Goal: Task Accomplishment & Management: Complete application form

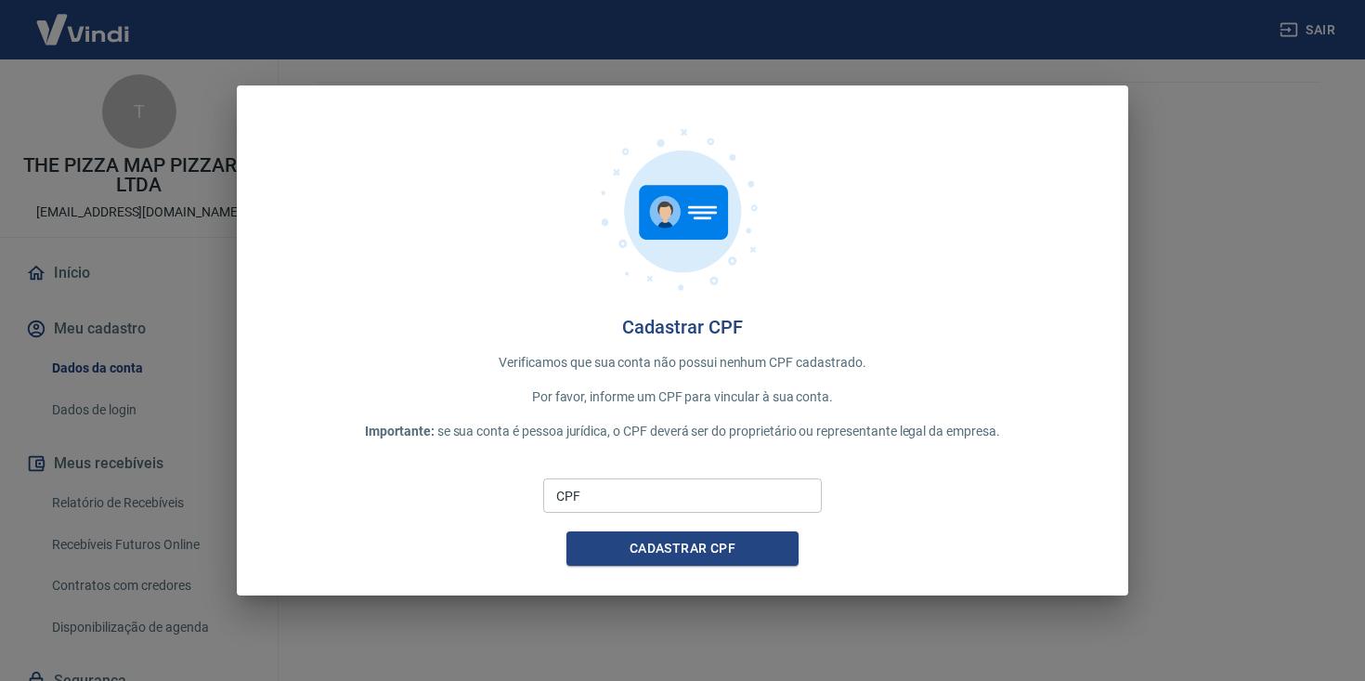
click at [666, 503] on input "CPF" at bounding box center [682, 495] width 279 height 34
click at [566, 531] on button "Cadastrar CPF" at bounding box center [682, 548] width 232 height 34
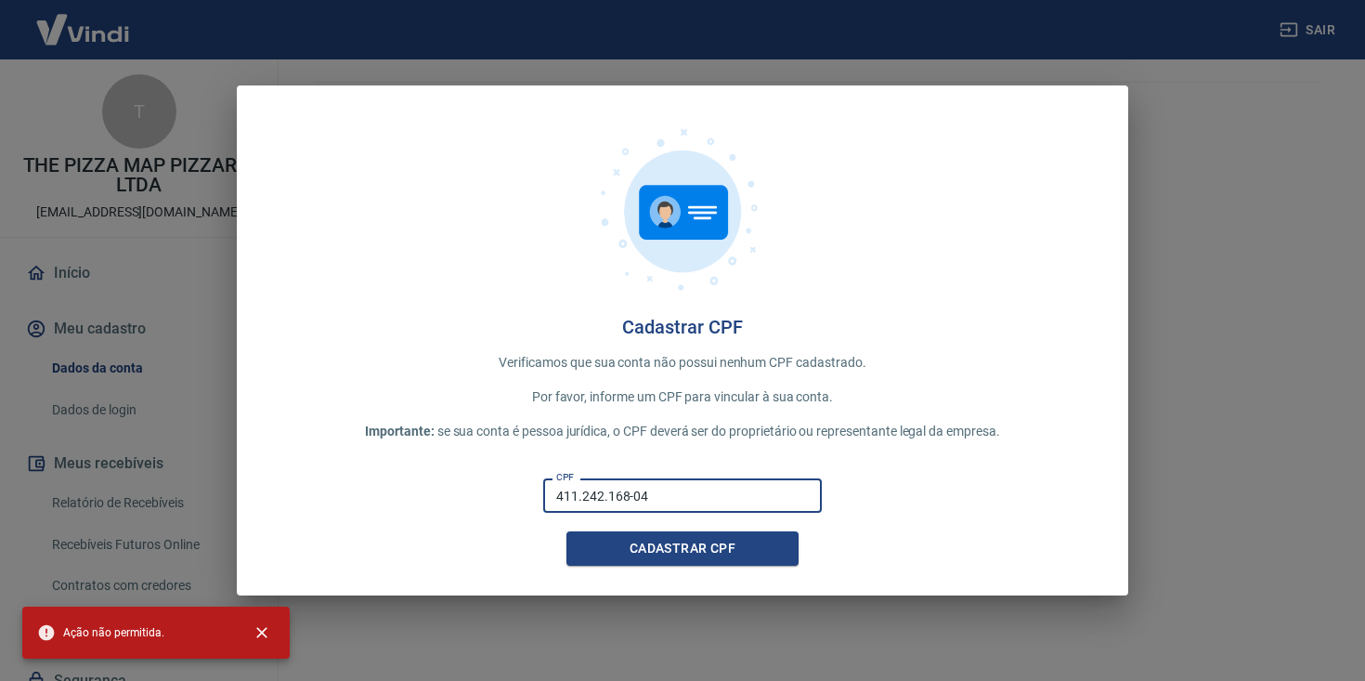
click at [921, 443] on div "Cadastrar CPF Verificamos que sua conta não possui nenhum CPF cadastrado. Por f…" at bounding box center [682, 340] width 891 height 510
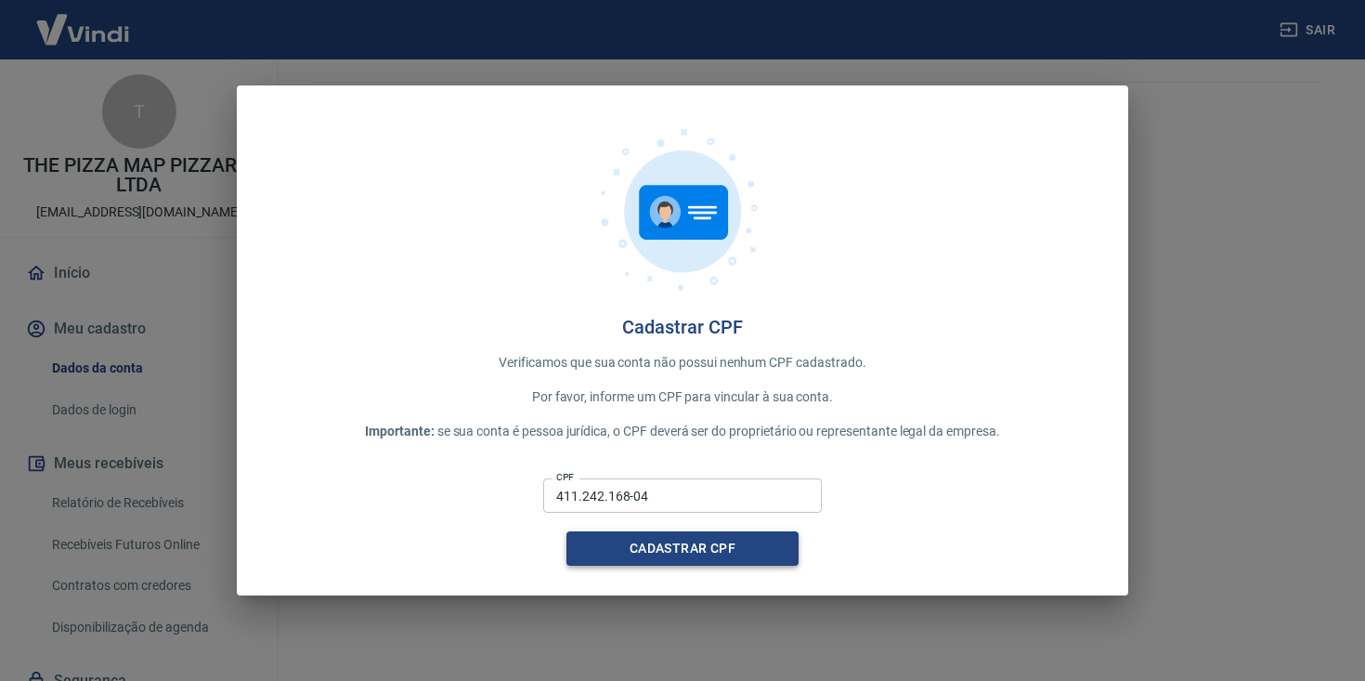
click at [737, 546] on button "Cadastrar CPF" at bounding box center [682, 548] width 232 height 34
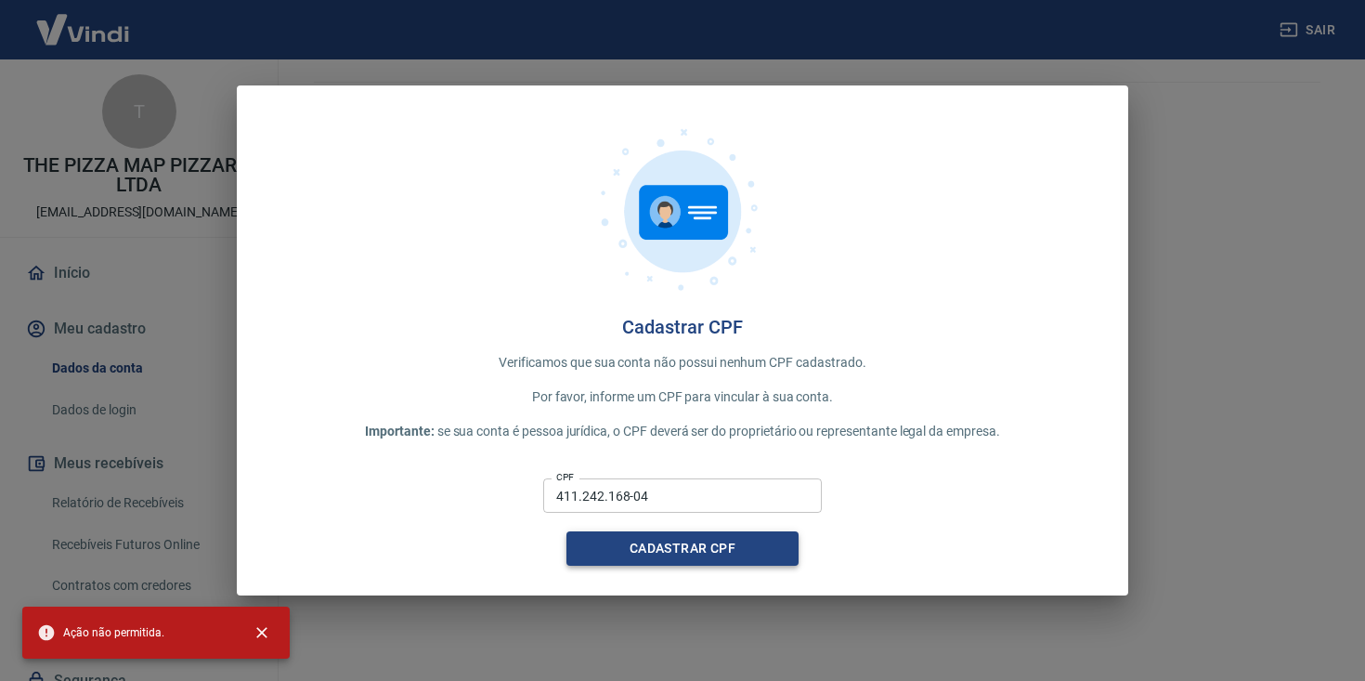
click at [735, 538] on button "Cadastrar CPF" at bounding box center [682, 548] width 232 height 34
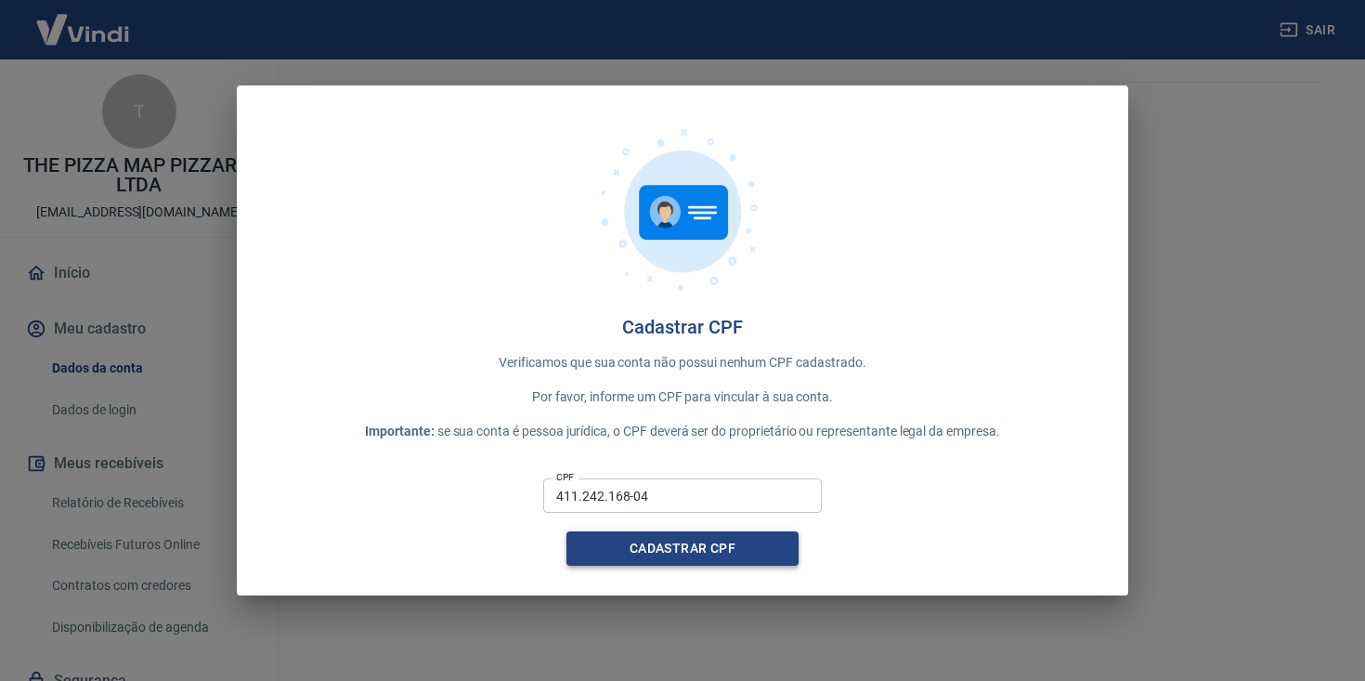
click at [671, 543] on button "Cadastrar CPF" at bounding box center [682, 548] width 232 height 34
click at [677, 492] on input "411.242.168-04" at bounding box center [682, 495] width 279 height 34
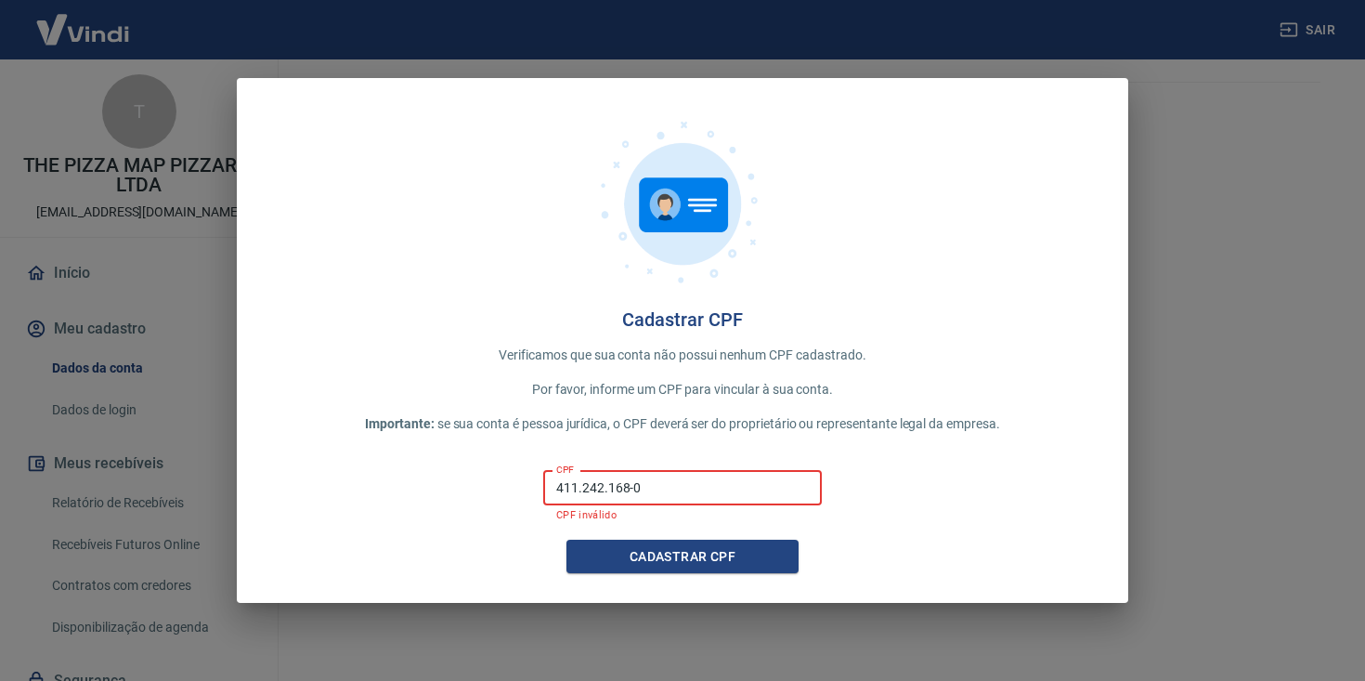
type input "411.242.168-04"
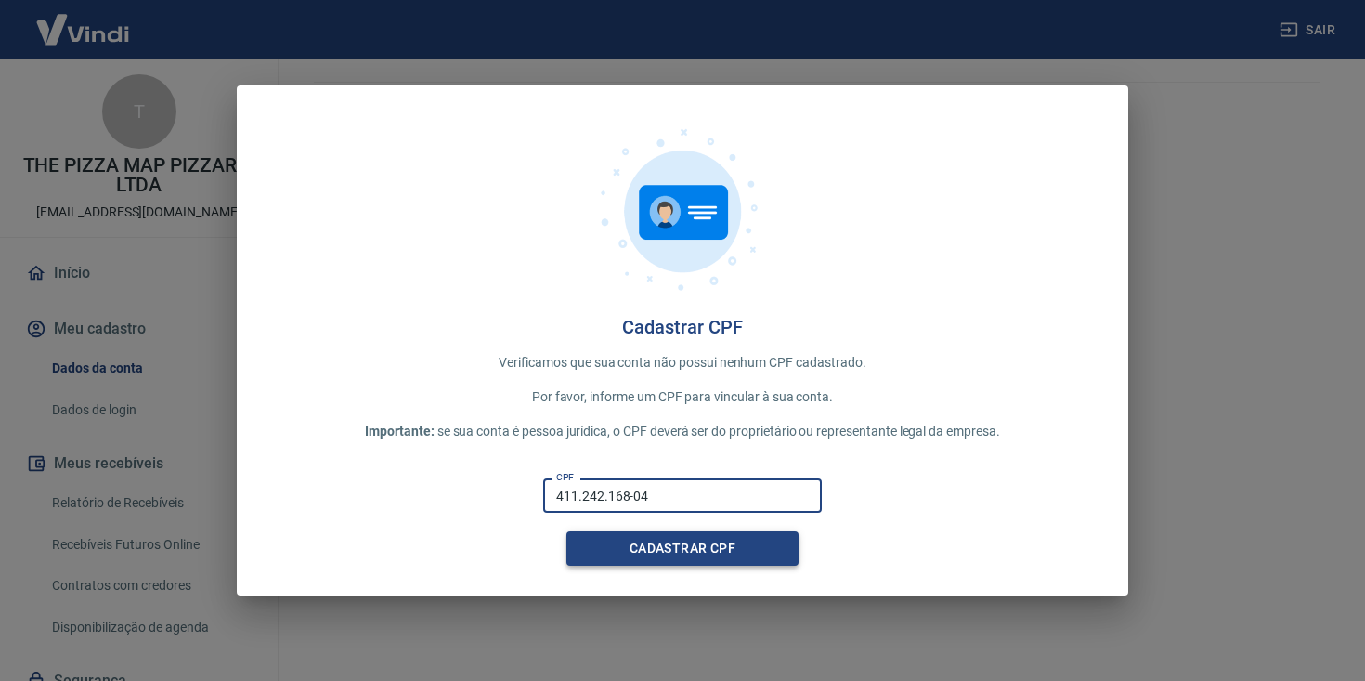
click at [690, 539] on button "Cadastrar CPF" at bounding box center [682, 548] width 232 height 34
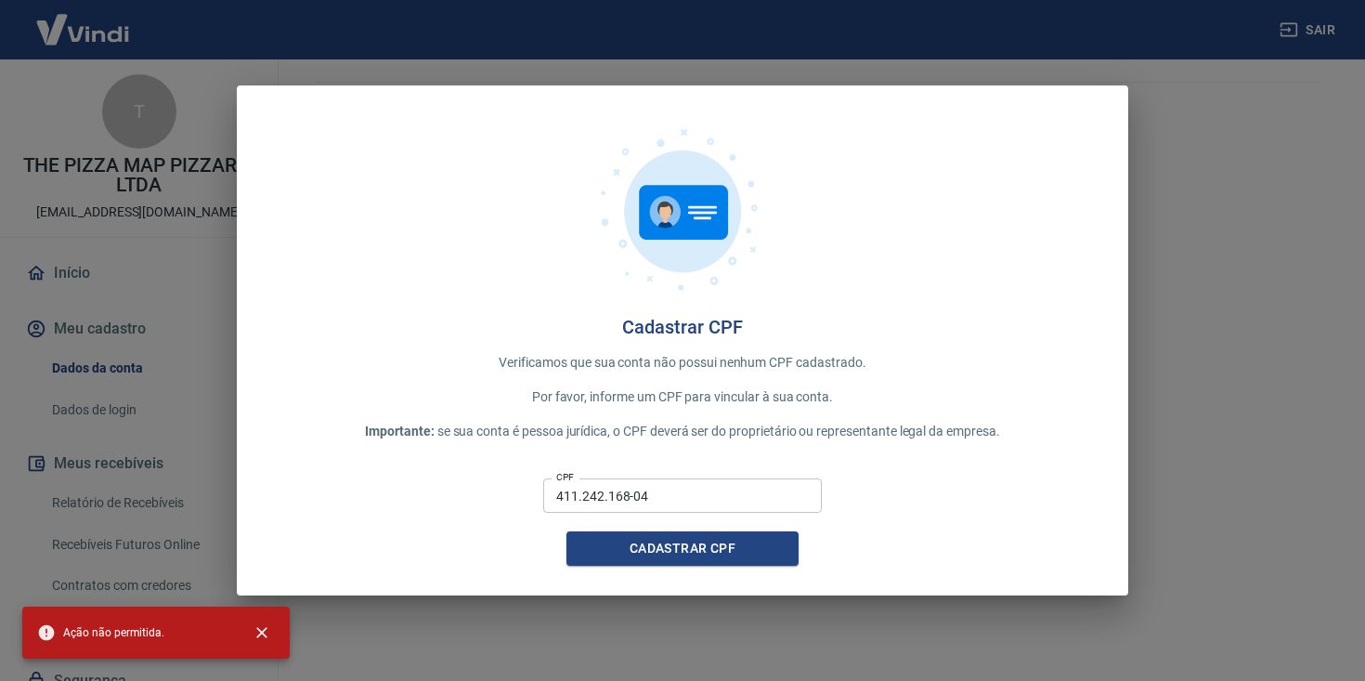
click at [1173, 248] on div "Cadastrar CPF Verificamos que sua conta não possui nenhum CPF cadastrado. Por f…" at bounding box center [682, 340] width 1365 height 681
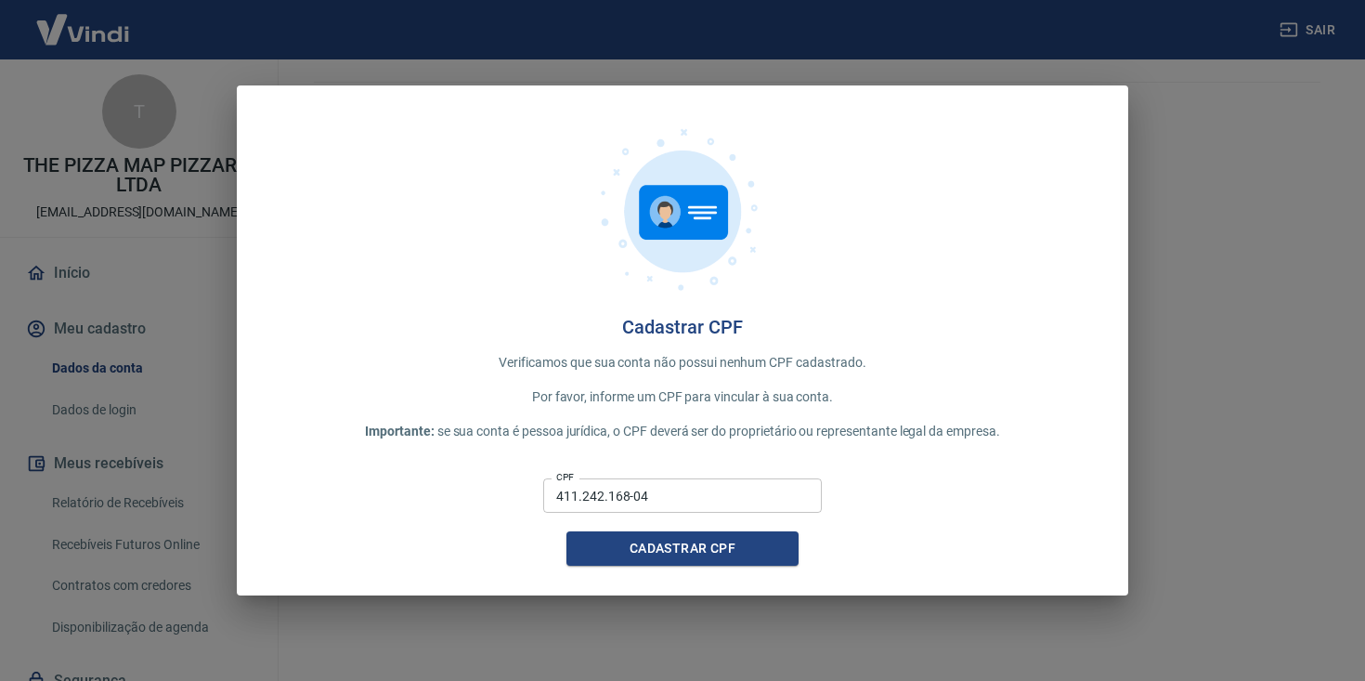
click at [1196, 227] on div "Cadastrar CPF Verificamos que sua conta não possui nenhum CPF cadastrado. Por f…" at bounding box center [682, 340] width 1365 height 681
click at [1195, 227] on div "Cadastrar CPF Verificamos que sua conta não possui nenhum CPF cadastrado. Por f…" at bounding box center [682, 340] width 1365 height 681
click at [1277, 138] on div "Cadastrar CPF Verificamos que sua conta não possui nenhum CPF cadastrado. Por f…" at bounding box center [682, 340] width 1365 height 681
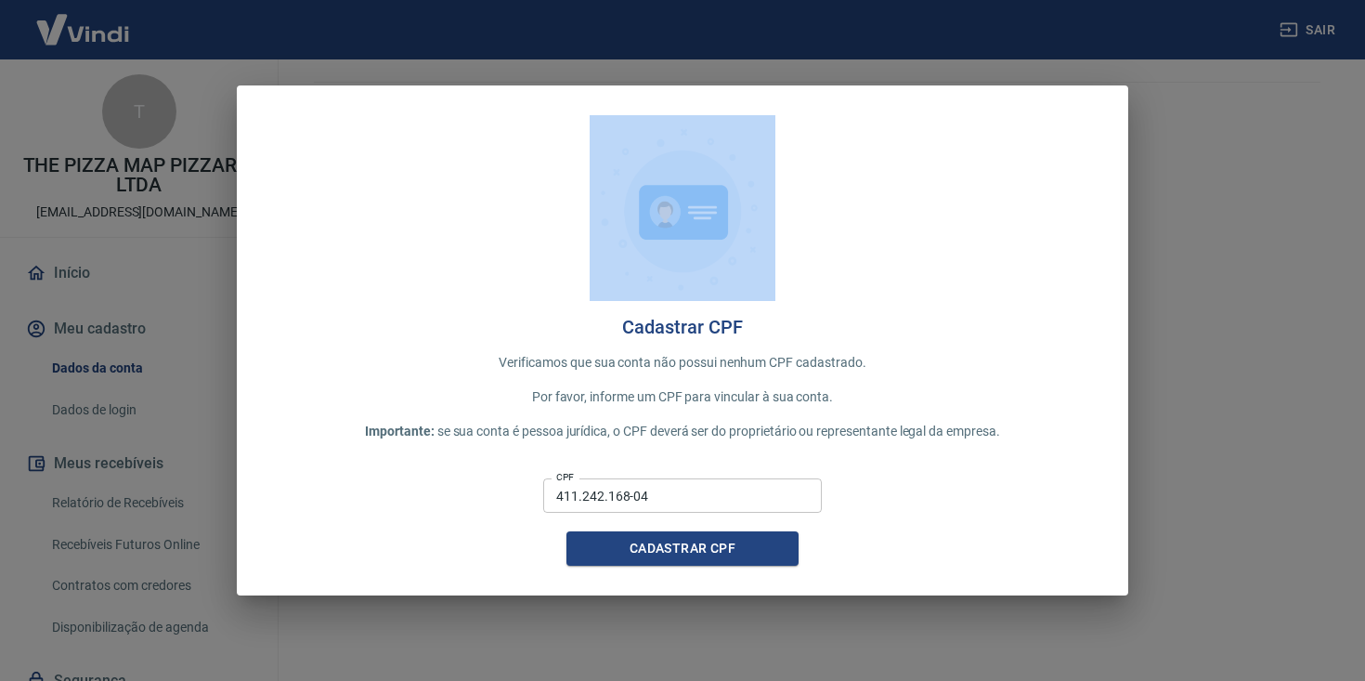
click at [1277, 138] on div "Cadastrar CPF Verificamos que sua conta não possui nenhum CPF cadastrado. Por f…" at bounding box center [682, 340] width 1365 height 681
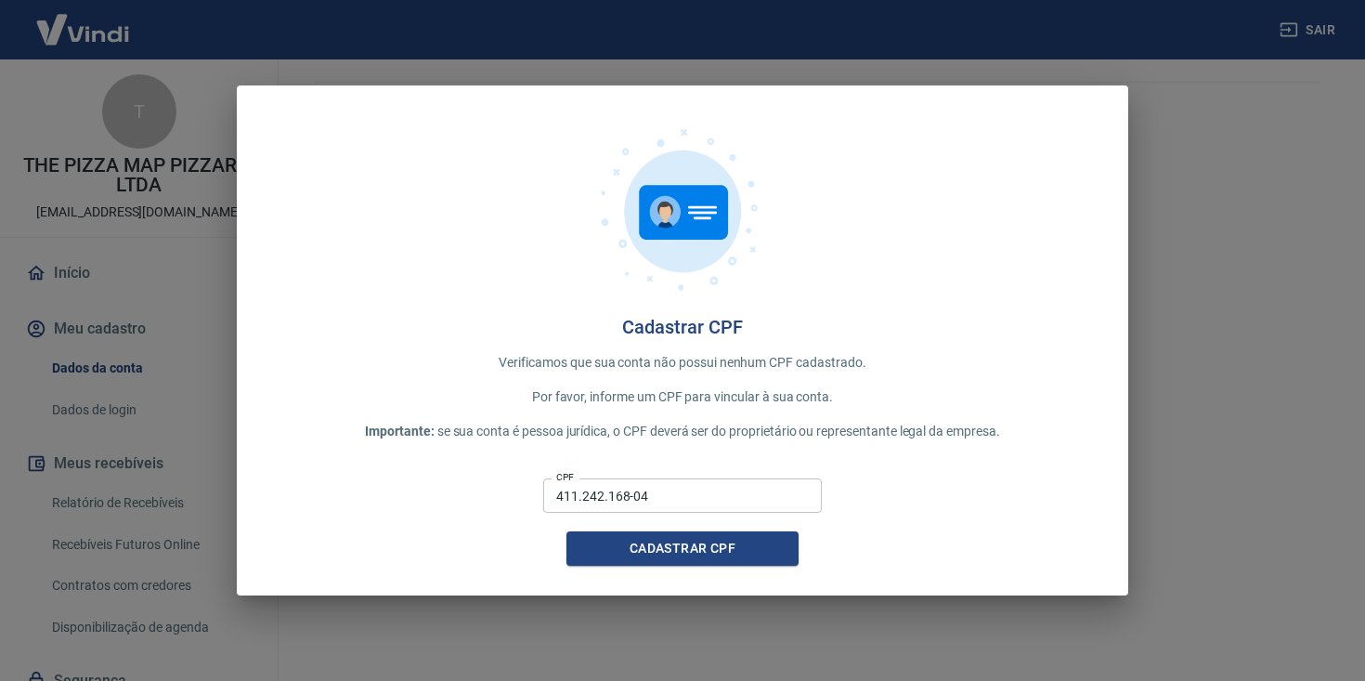
click at [1213, 202] on div "Cadastrar CPF Verificamos que sua conta não possui nenhum CPF cadastrado. Por f…" at bounding box center [682, 340] width 1365 height 681
click at [189, 379] on div "Cadastrar CPF Verificamos que sua conta não possui nenhum CPF cadastrado. Por f…" at bounding box center [682, 340] width 1365 height 681
click at [697, 547] on button "Cadastrar CPF" at bounding box center [682, 548] width 232 height 34
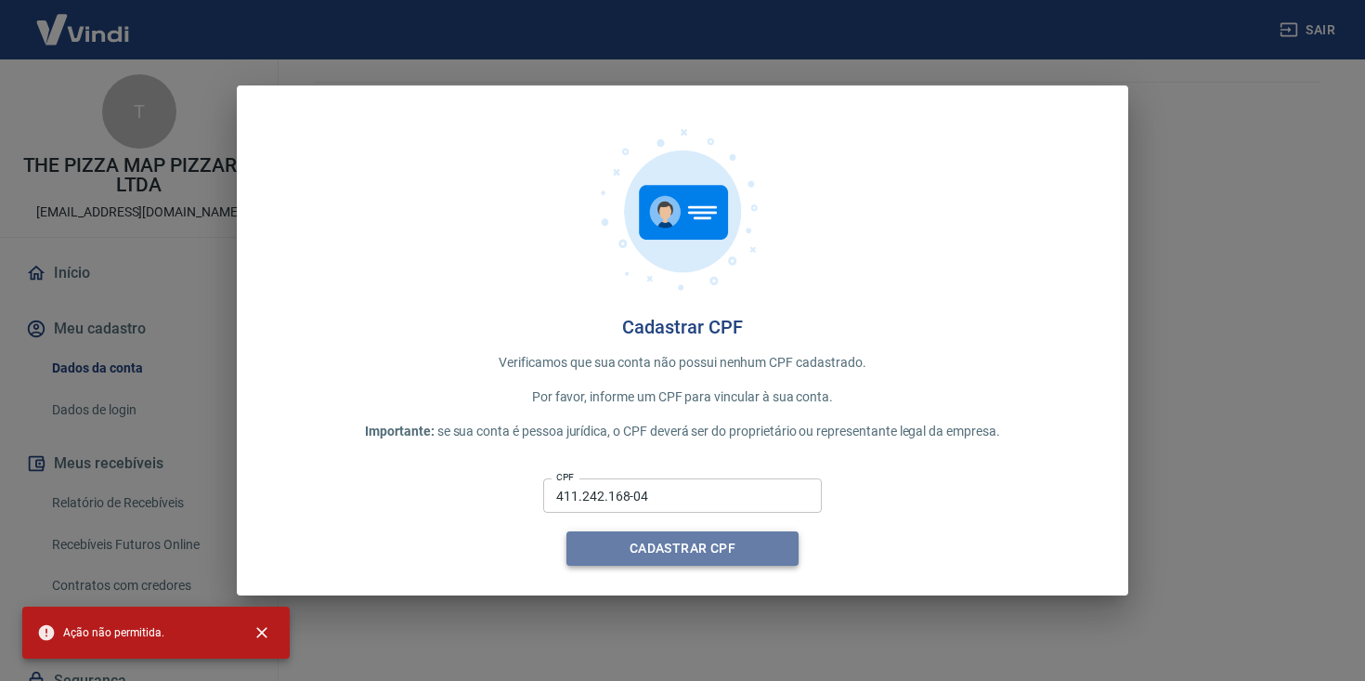
click at [697, 547] on button "Cadastrar CPF" at bounding box center [682, 548] width 232 height 34
click at [697, 547] on div "Cadastrar CPF" at bounding box center [682, 548] width 232 height 34
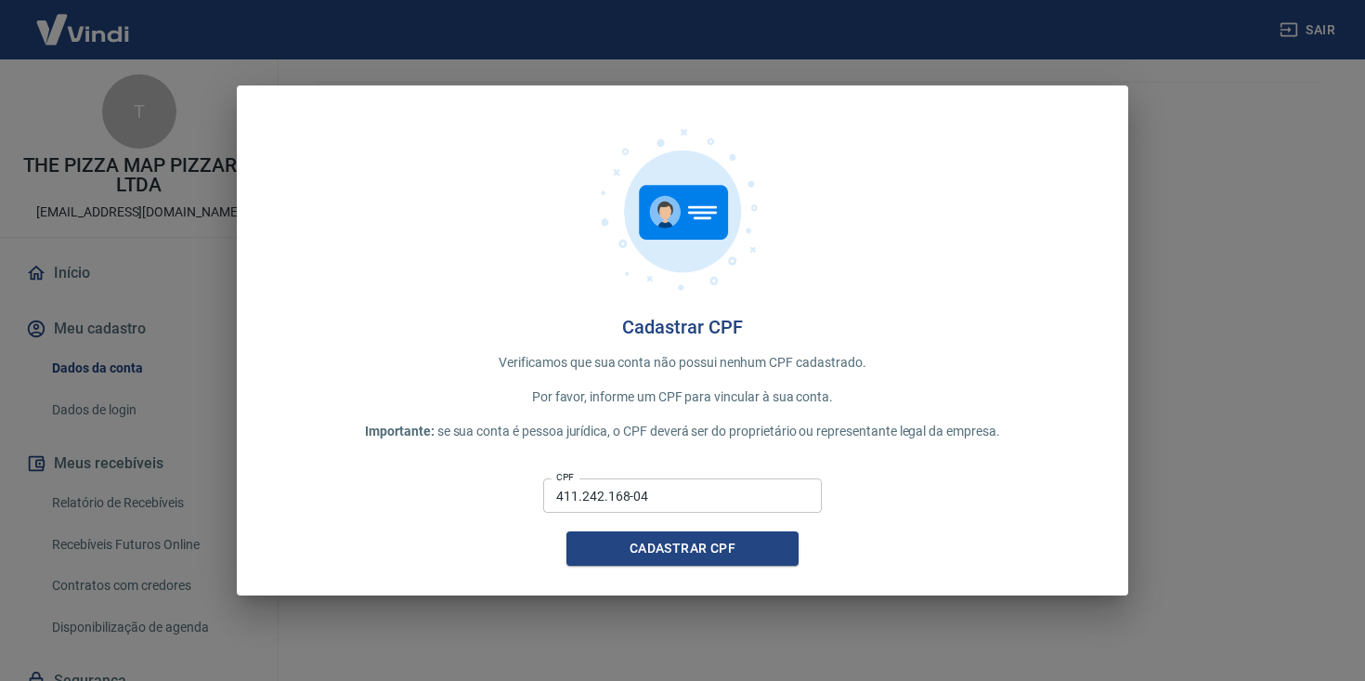
click at [1109, 270] on div "Cadastrar CPF Verificamos que sua conta não possui nenhum CPF cadastrado. Por f…" at bounding box center [682, 340] width 891 height 510
click at [1218, 264] on div "Cadastrar CPF Verificamos que sua conta não possui nenhum CPF cadastrado. Por f…" at bounding box center [682, 340] width 1365 height 681
click at [162, 156] on div "Cadastrar CPF Verificamos que sua conta não possui nenhum CPF cadastrado. Por f…" at bounding box center [682, 340] width 1365 height 681
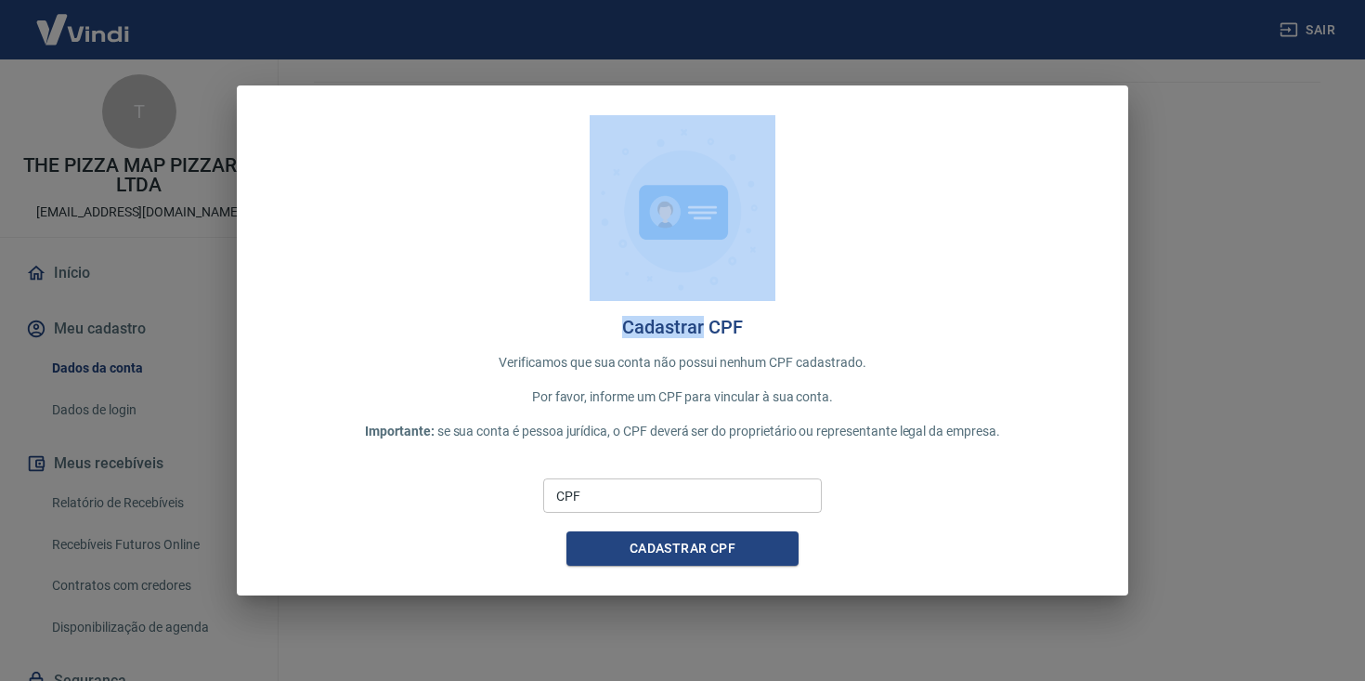
click at [162, 156] on div "Cadastrar CPF Verificamos que sua conta não possui nenhum CPF cadastrado. Por f…" at bounding box center [682, 340] width 1365 height 681
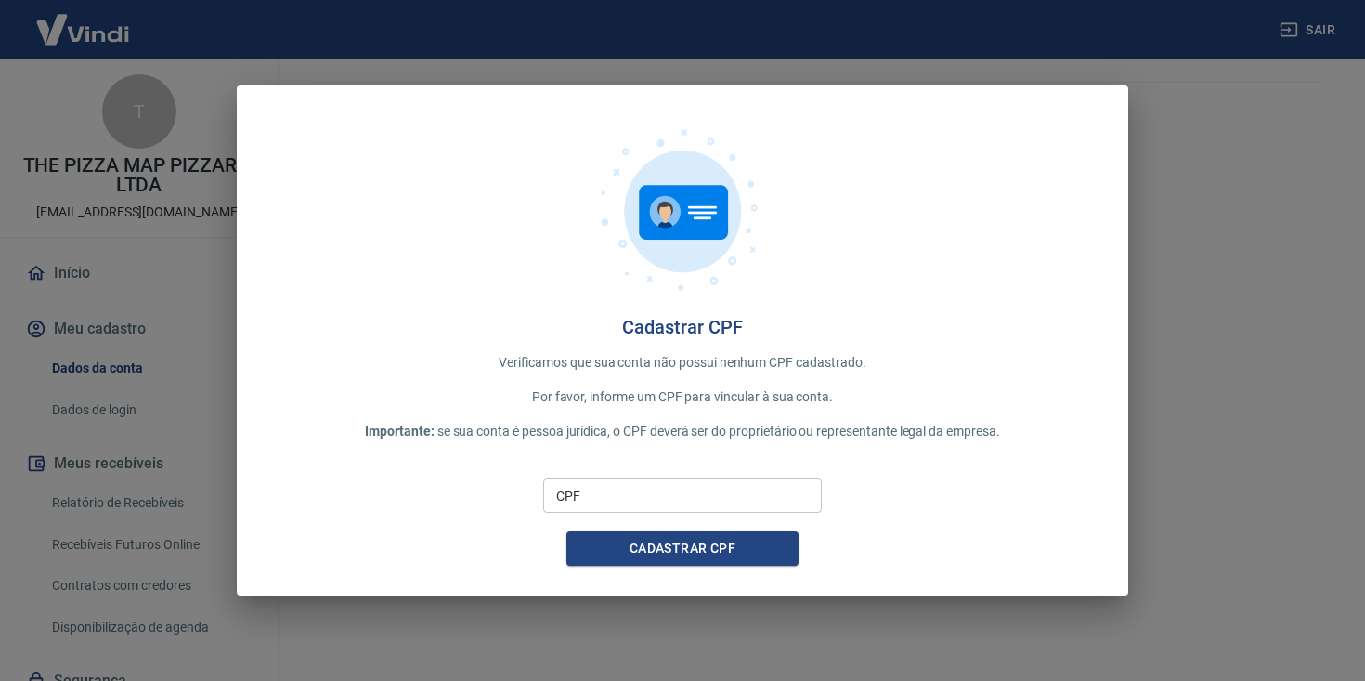
click at [199, 167] on div "Cadastrar CPF Verificamos que sua conta não possui nenhum CPF cadastrado. Por f…" at bounding box center [682, 340] width 1365 height 681
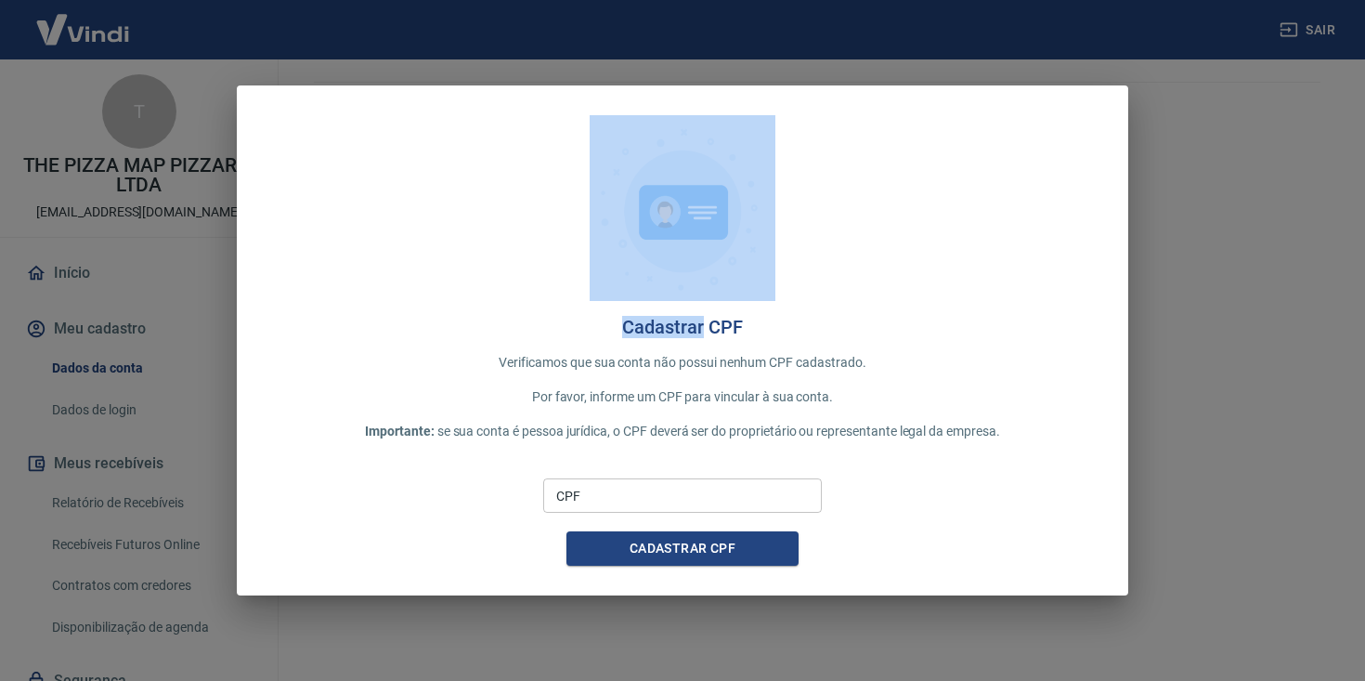
click at [151, 207] on div "Cadastrar CPF Verificamos que sua conta não possui nenhum CPF cadastrado. Por f…" at bounding box center [682, 340] width 1365 height 681
click at [196, 238] on div "Cadastrar CPF Verificamos que sua conta não possui nenhum CPF cadastrado. Por f…" at bounding box center [682, 340] width 1365 height 681
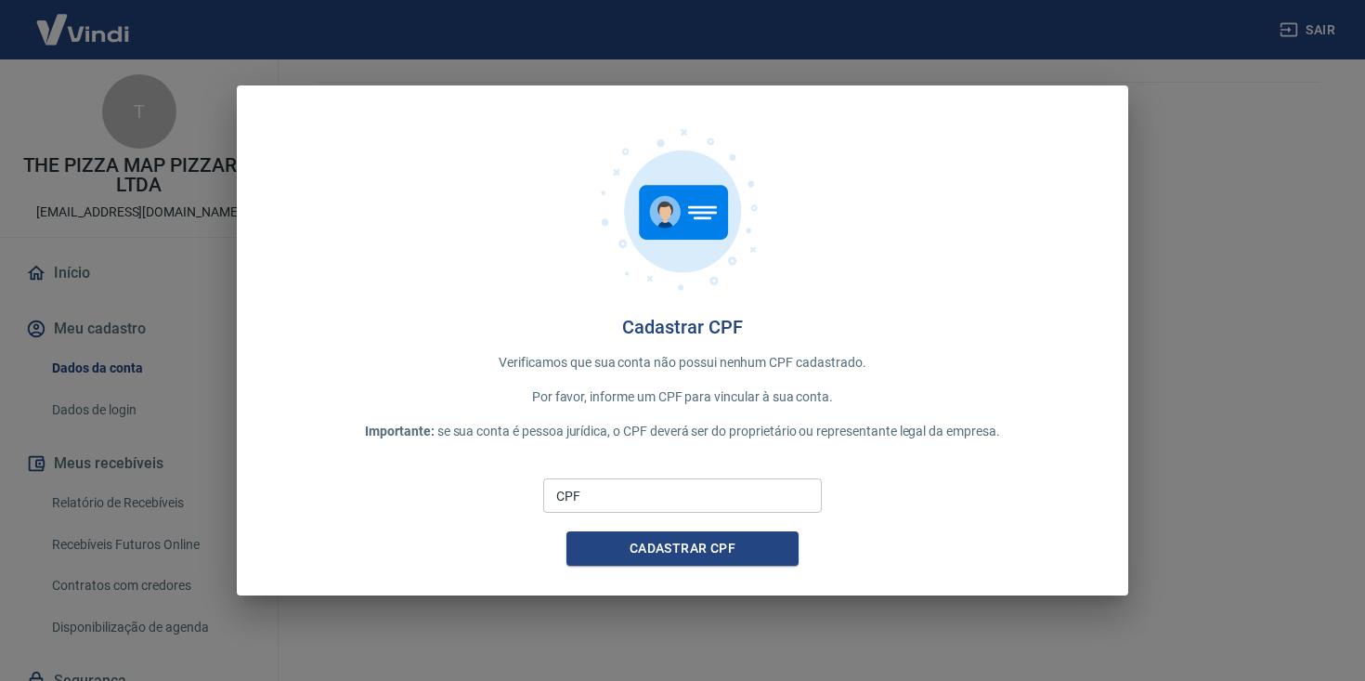
click at [616, 496] on input "CPF" at bounding box center [682, 495] width 279 height 34
type input "411.242.168-04"
click at [704, 556] on button "Cadastrar CPF" at bounding box center [682, 548] width 232 height 34
click at [694, 562] on button "Cadastrar CPF" at bounding box center [682, 548] width 232 height 34
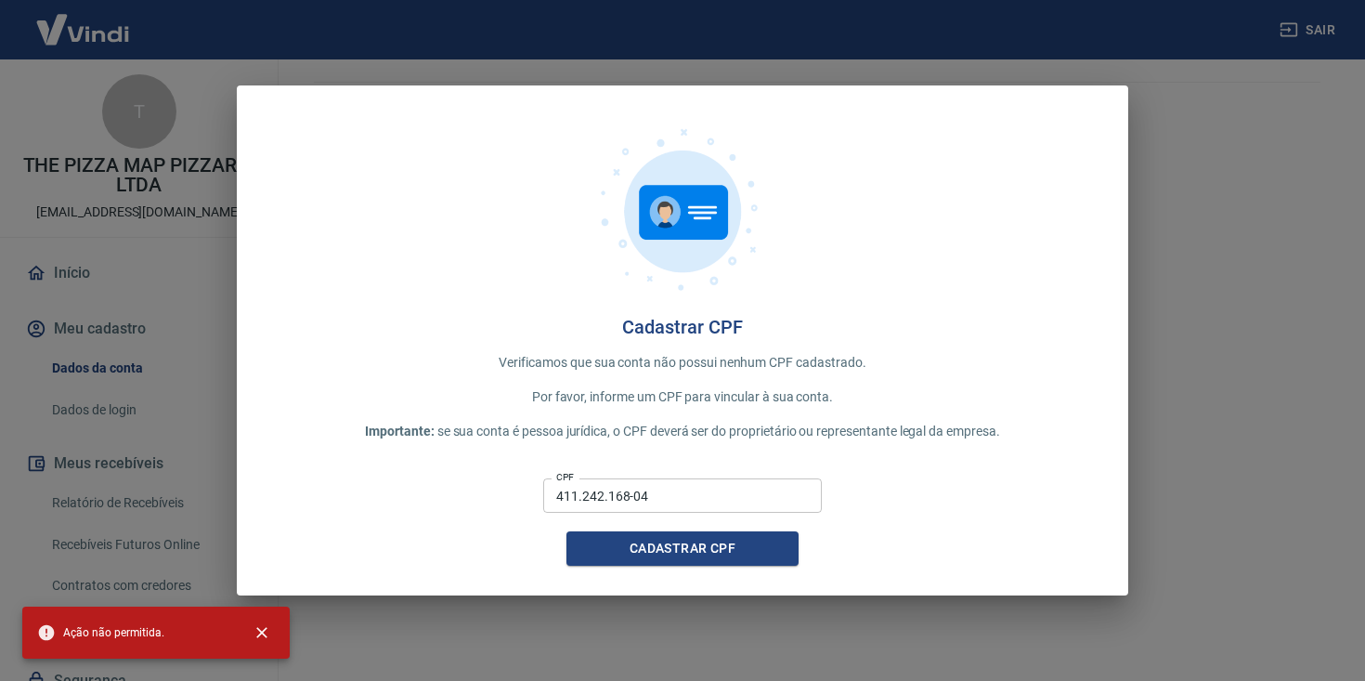
click at [1227, 212] on div "Cadastrar CPF Verificamos que sua conta não possui nenhum CPF cadastrado. Por f…" at bounding box center [682, 340] width 1365 height 681
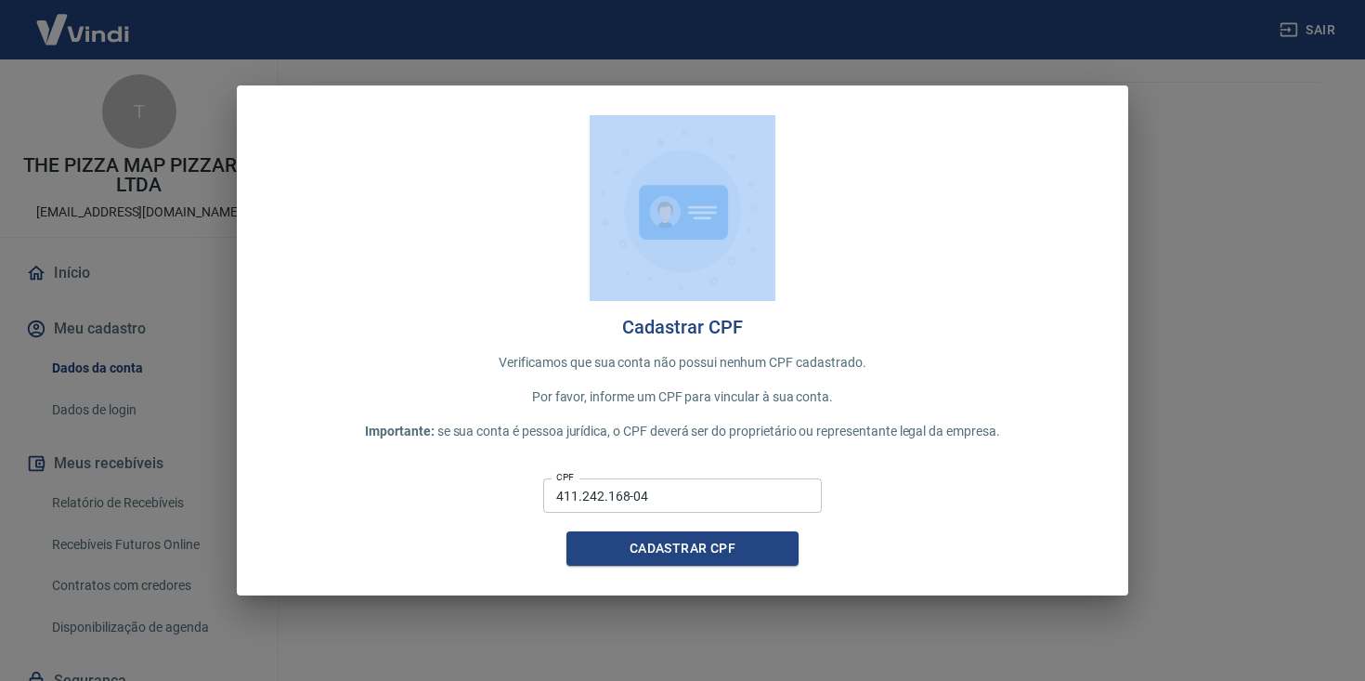
click at [1227, 212] on div "Cadastrar CPF Verificamos que sua conta não possui nenhum CPF cadastrado. Por f…" at bounding box center [682, 340] width 1365 height 681
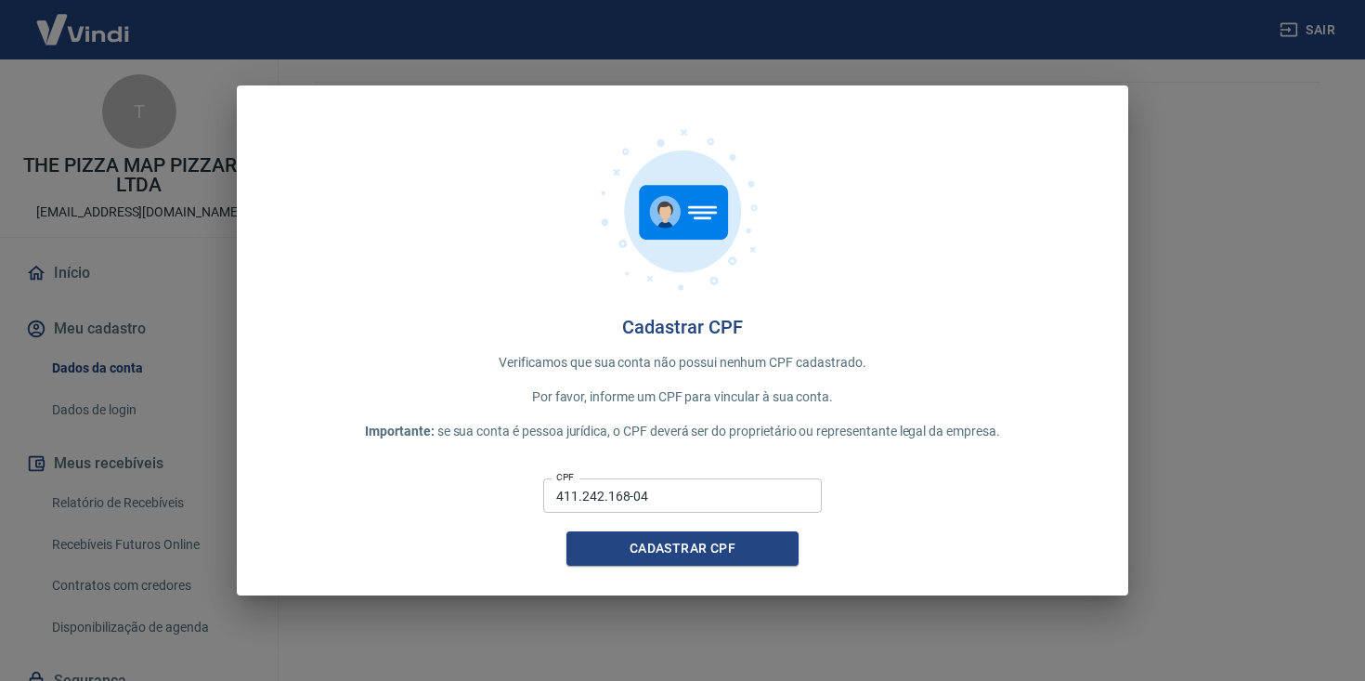
click at [1229, 150] on div "Cadastrar CPF Verificamos que sua conta não possui nenhum CPF cadastrado. Por f…" at bounding box center [682, 340] width 1365 height 681
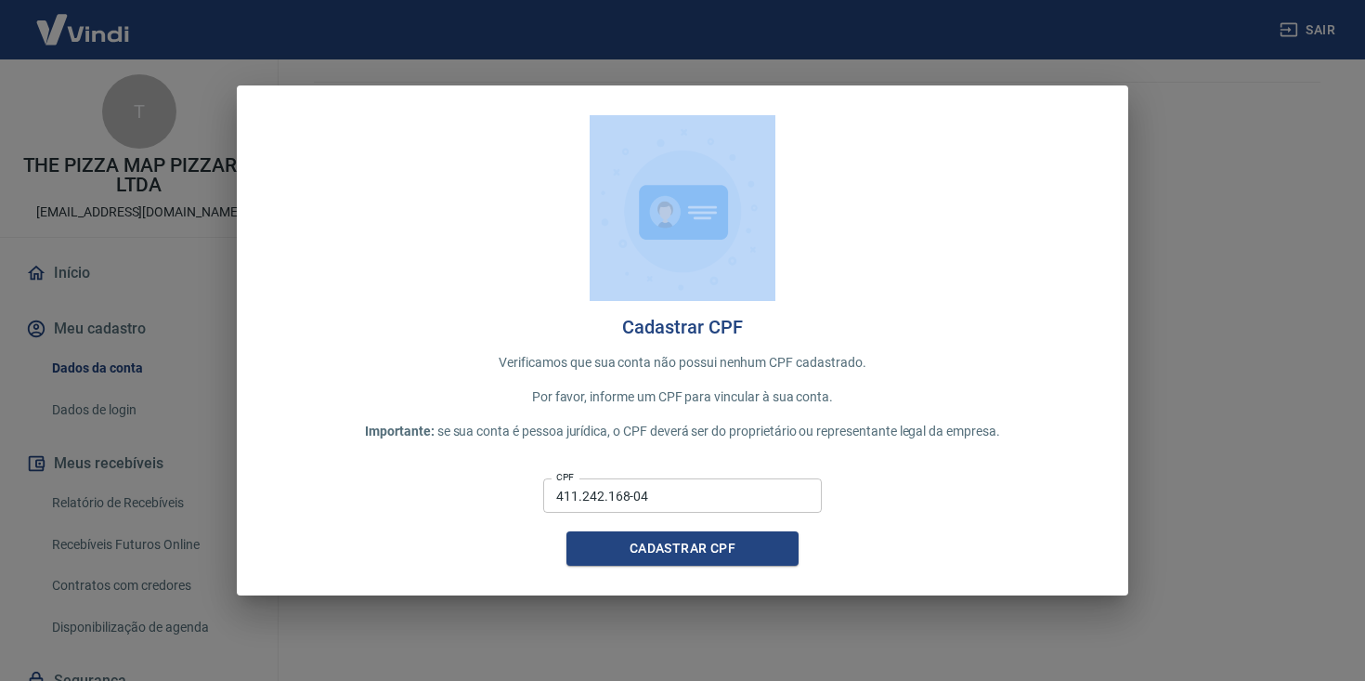
drag, startPoint x: 1229, startPoint y: 150, endPoint x: 605, endPoint y: 19, distance: 637.7
click at [621, 19] on div "Cadastrar CPF Verificamos que sua conta não possui nenhum CPF cadastrado. Por f…" at bounding box center [682, 340] width 1365 height 681
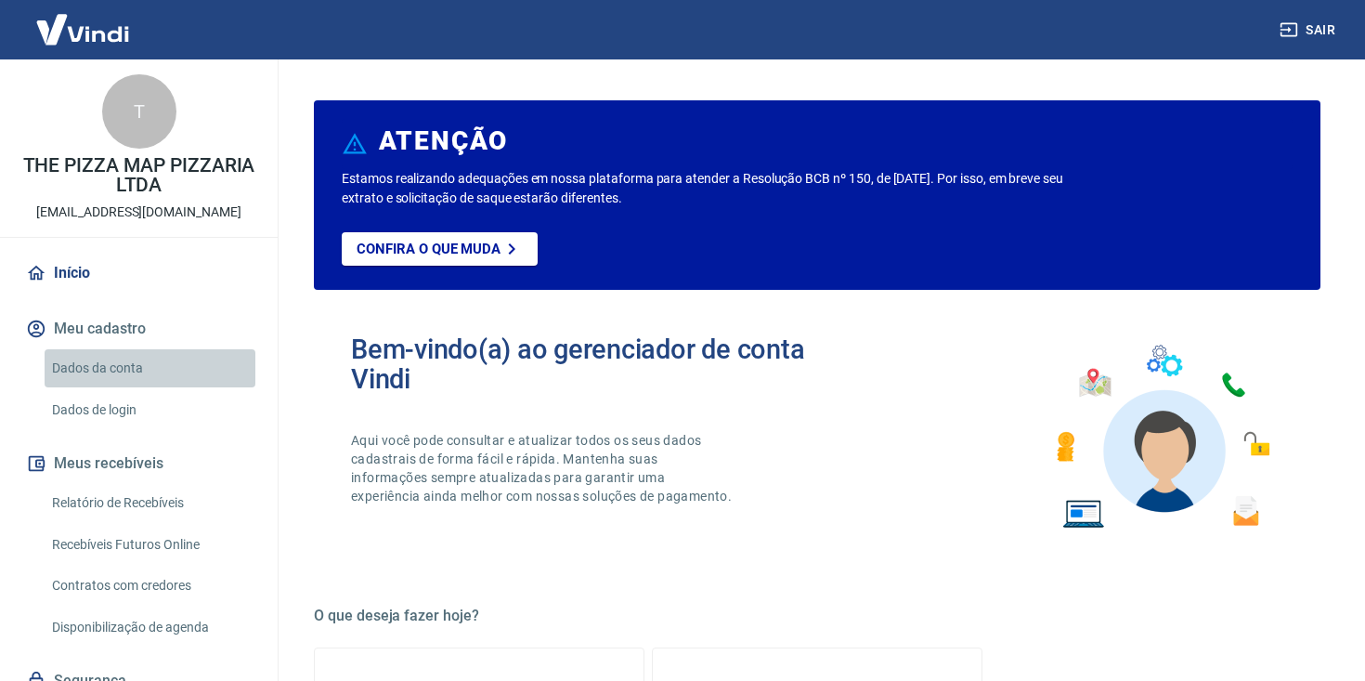
click at [112, 376] on link "Dados da conta" at bounding box center [150, 368] width 211 height 38
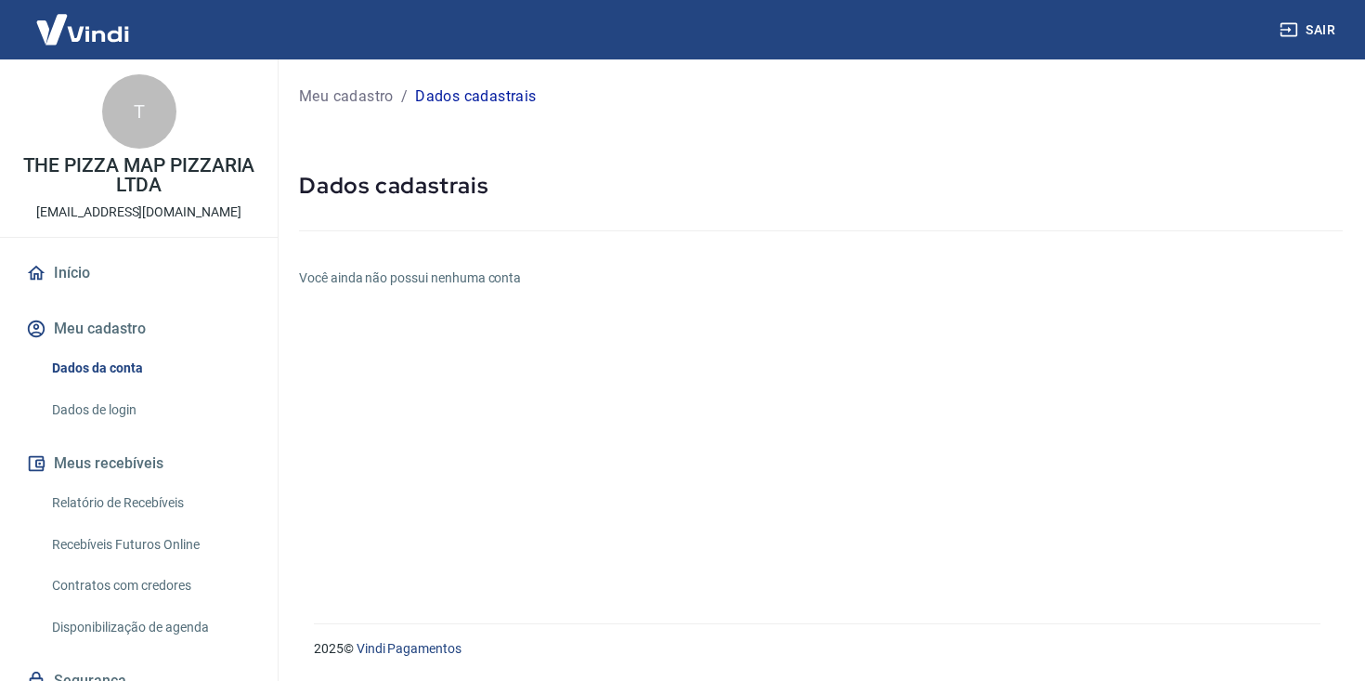
click at [120, 332] on button "Meu cadastro" at bounding box center [138, 328] width 233 height 41
click at [114, 409] on link "Dados de login" at bounding box center [150, 410] width 211 height 38
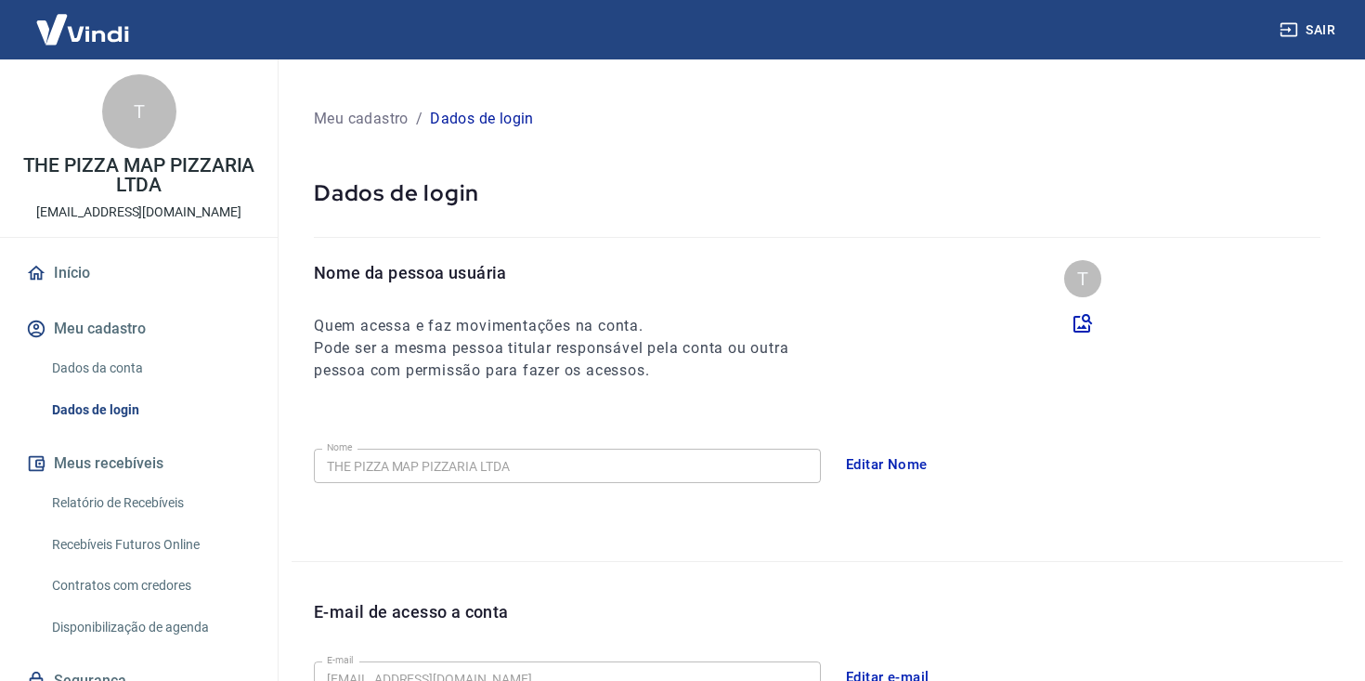
click at [103, 371] on link "Dados da conta" at bounding box center [150, 368] width 211 height 38
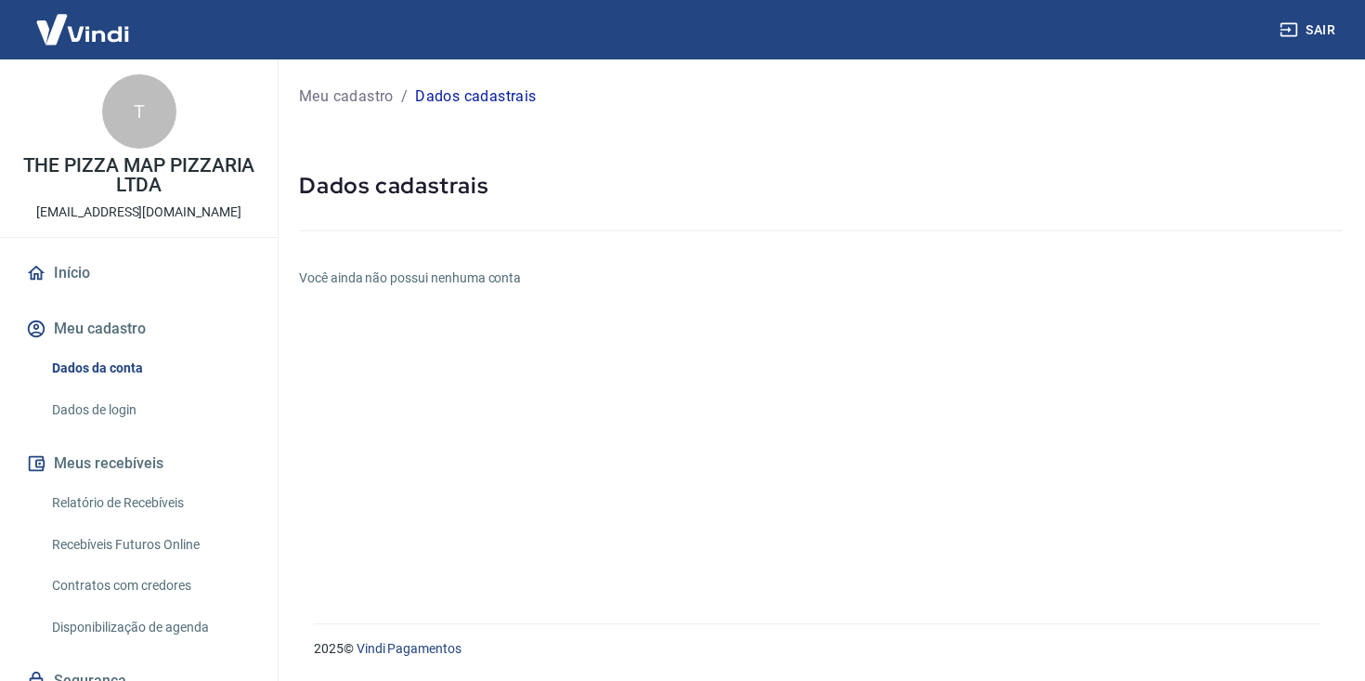
click at [408, 274] on h6 "Você ainda não possui nenhuma conta" at bounding box center [821, 277] width 1044 height 19
click at [140, 275] on link "Início" at bounding box center [138, 273] width 233 height 41
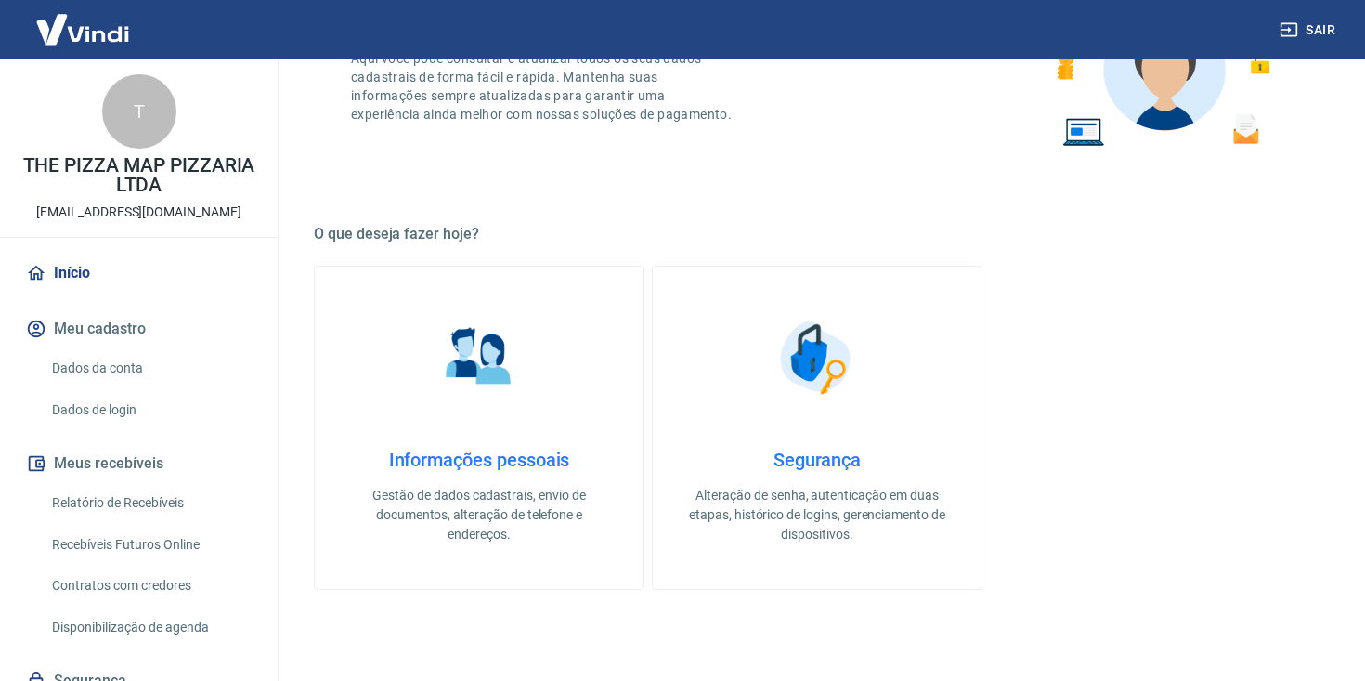
scroll to position [381, 0]
click at [523, 512] on p "Gestão de dados cadastrais, envio de documentos, alteração de telefone e endere…" at bounding box center [478, 515] width 269 height 58
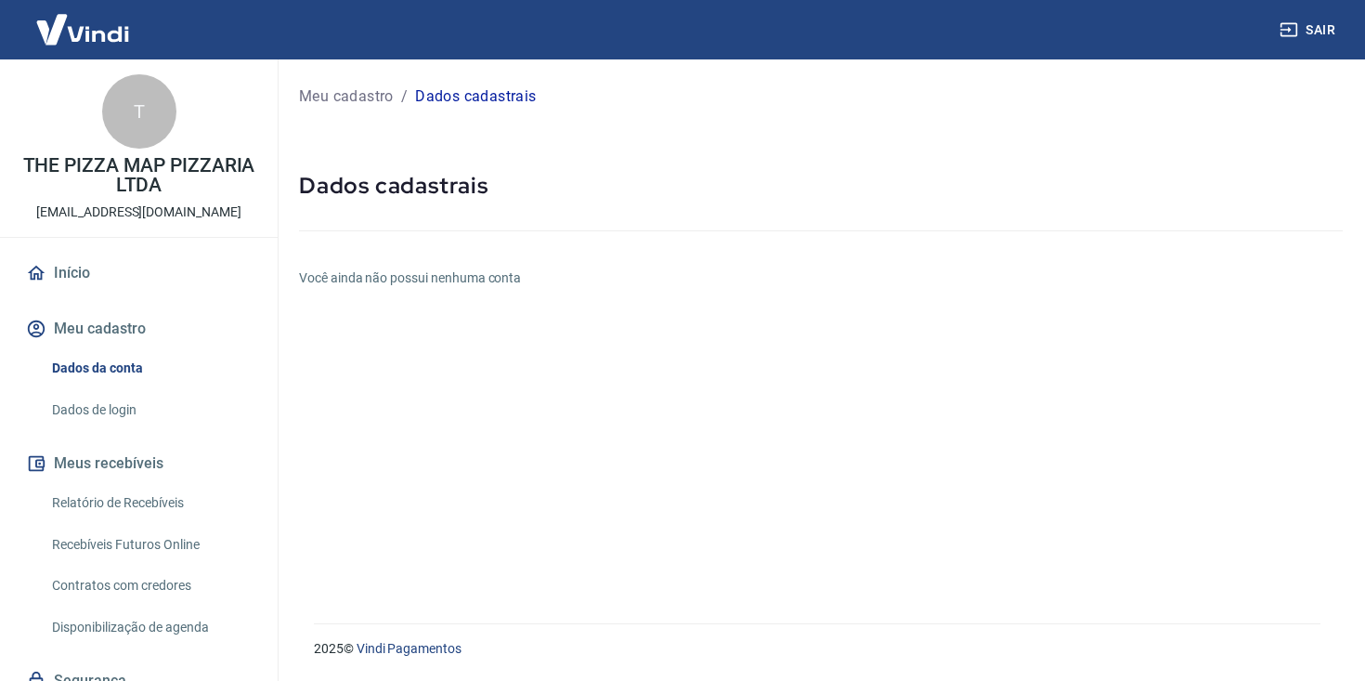
scroll to position [76, 0]
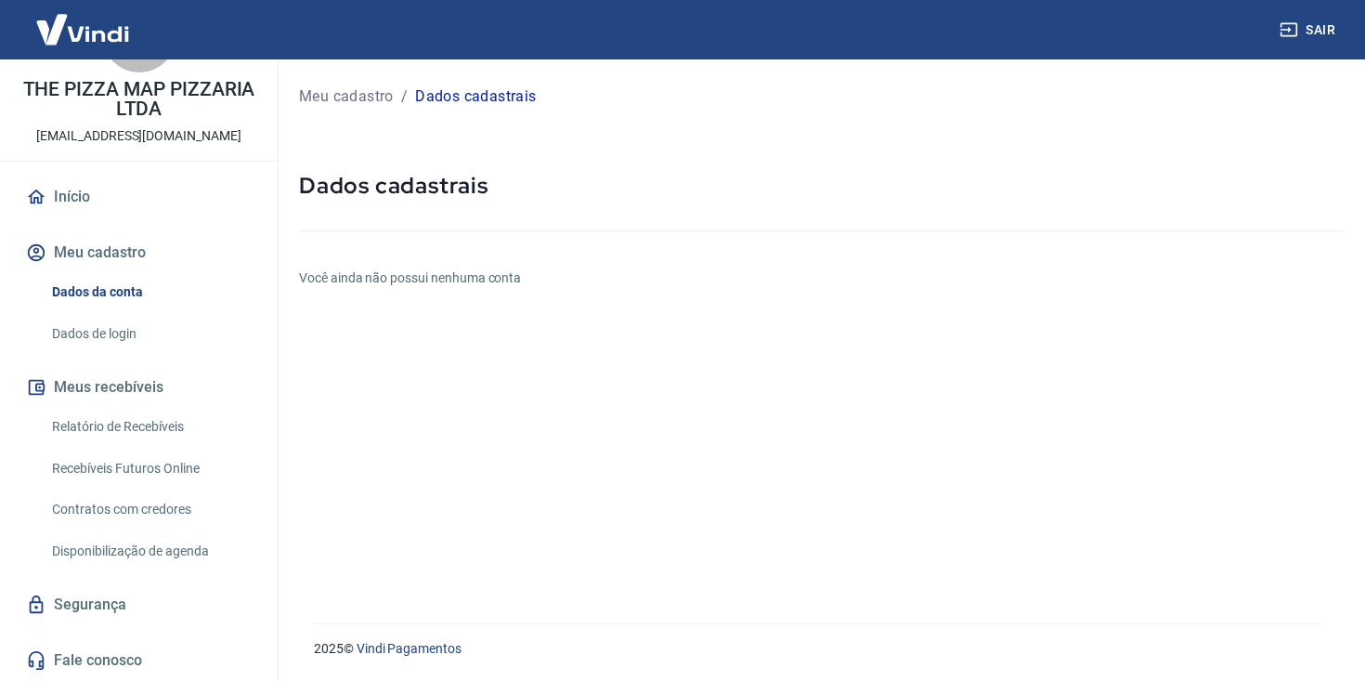
click at [151, 653] on link "Fale conosco" at bounding box center [138, 660] width 233 height 41
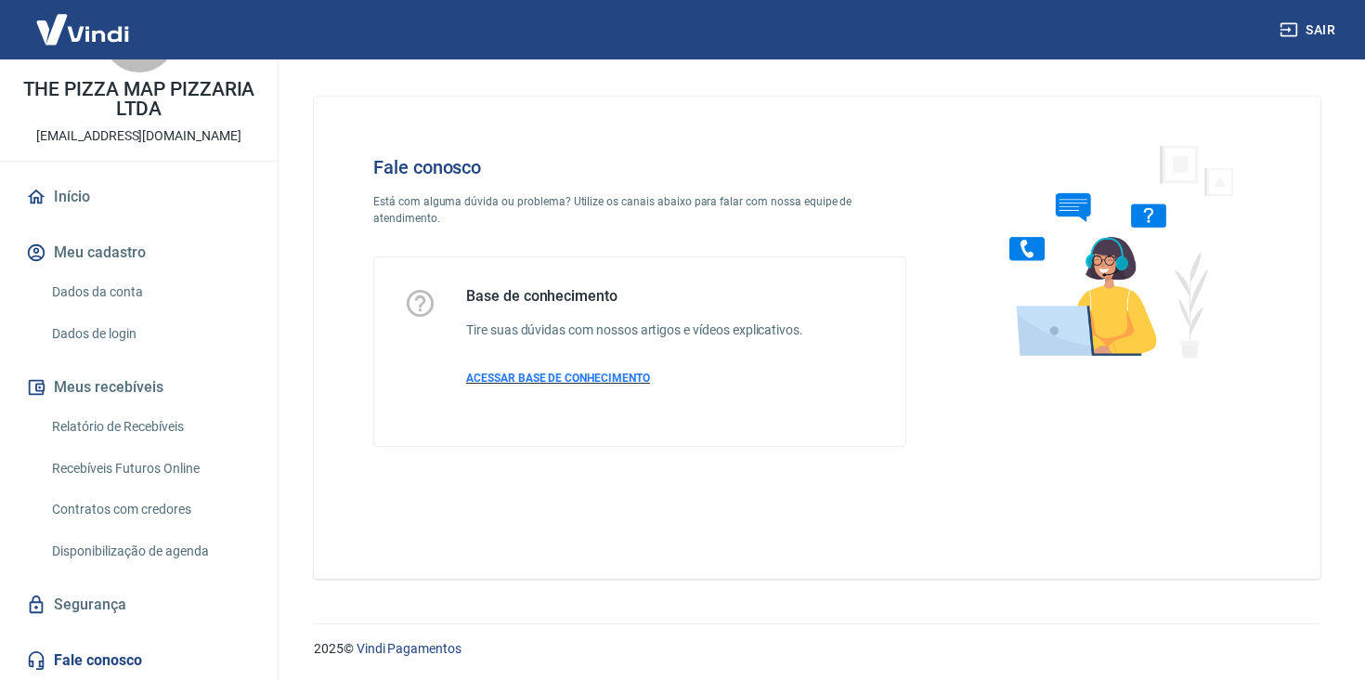
click at [580, 377] on span "ACESSAR BASE DE CONHECIMENTO" at bounding box center [558, 377] width 184 height 13
click at [120, 293] on link "Dados da conta" at bounding box center [150, 292] width 211 height 38
